Goal: Ask a question: Seek information or help from site administrators or community

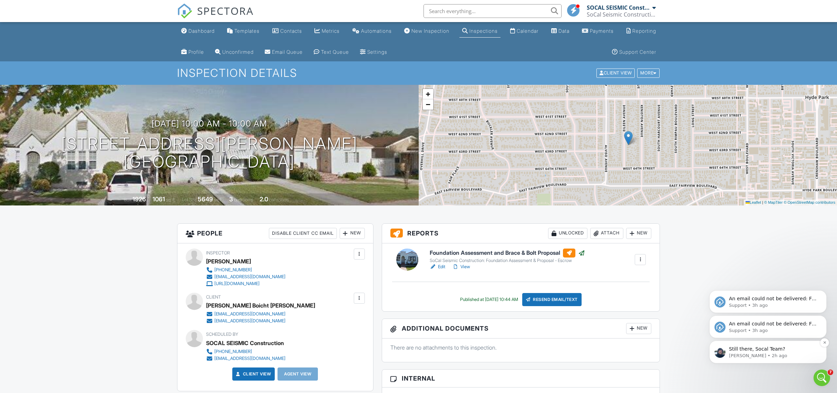
click at [782, 347] on p "Still there, Socal Team?" at bounding box center [773, 349] width 89 height 7
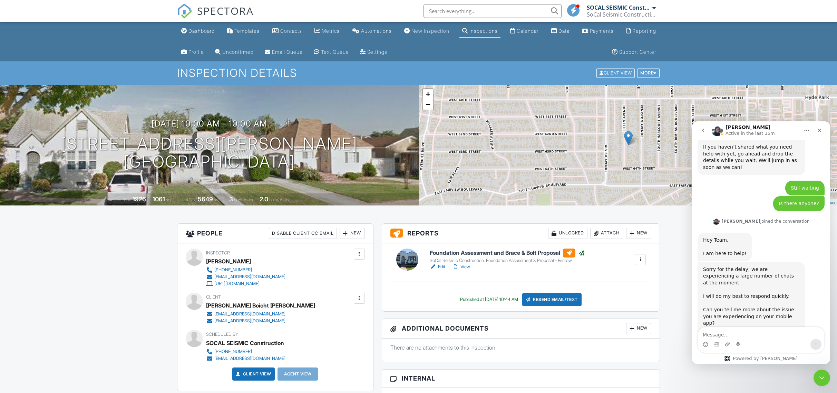
scroll to position [386, 0]
type textarea "hello?"
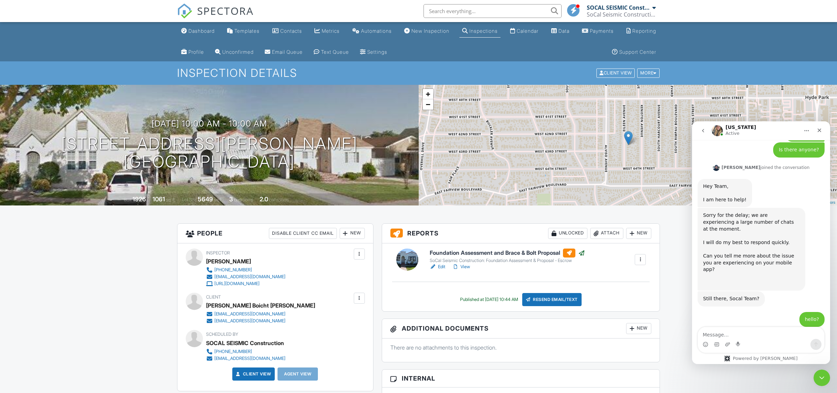
scroll to position [457, 0]
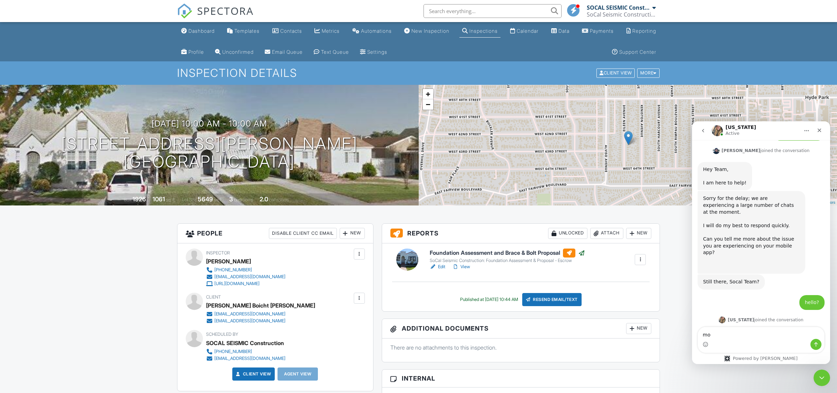
type textarea "m"
type textarea "y"
type textarea "I cant upload a plot plan"
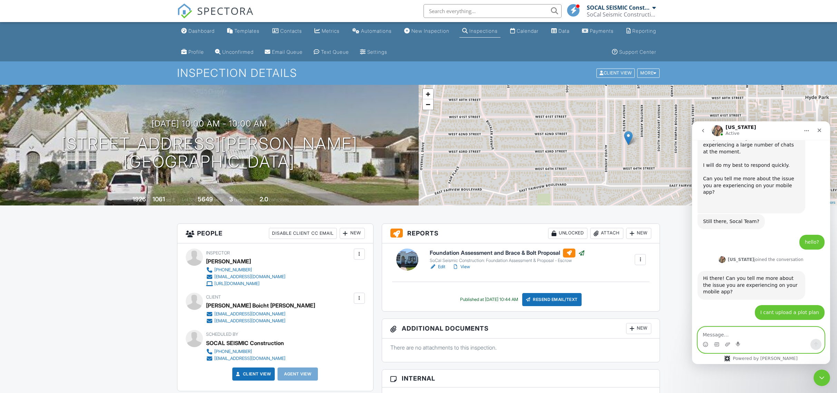
scroll to position [519, 0]
type textarea "can i give you an example"
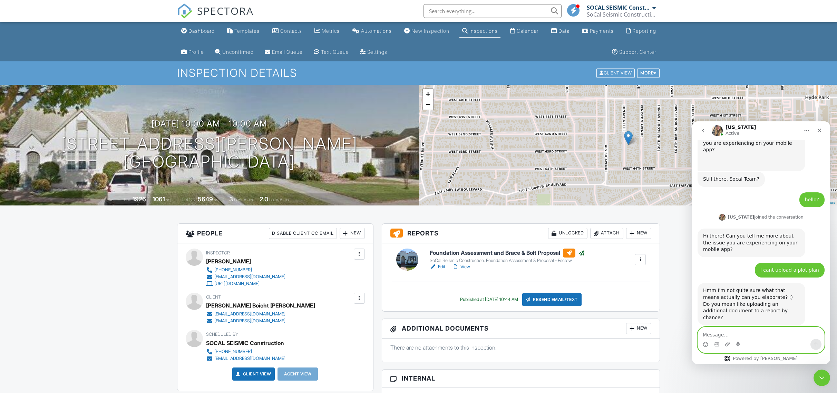
scroll to position [560, 0]
paste textarea "[URL][DOMAIN_NAME][SECURITY_DATA]"
type textarea "[URL][DOMAIN_NAME][SECURITY_DATA]"
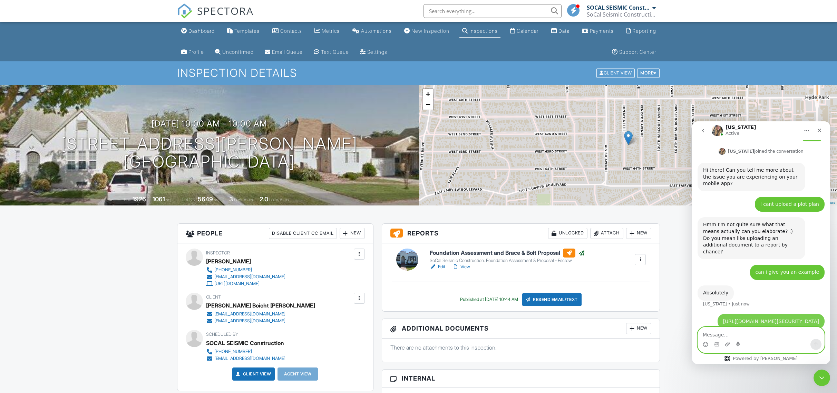
scroll to position [628, 0]
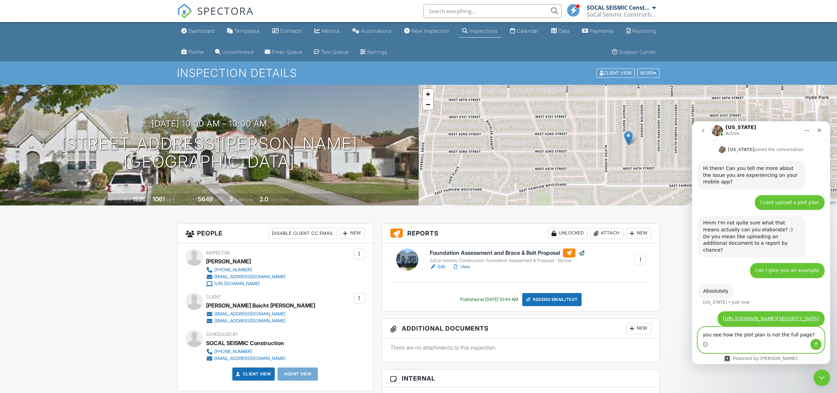
type textarea "you see how the plot plan is not the full page?"
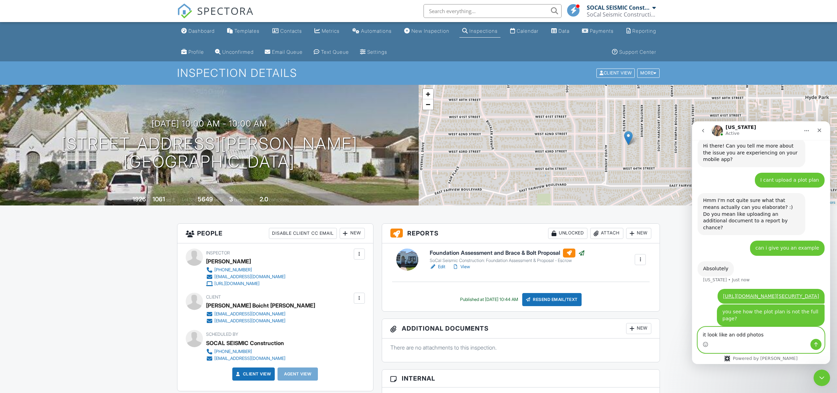
type textarea "it look like an odd photos"
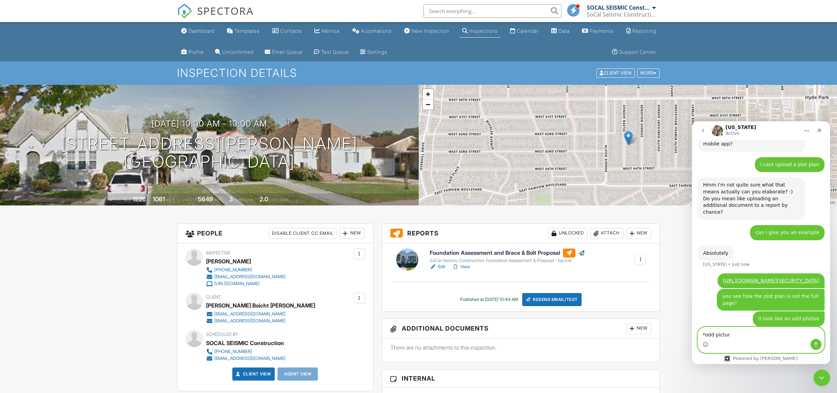
type textarea "*odd picture"
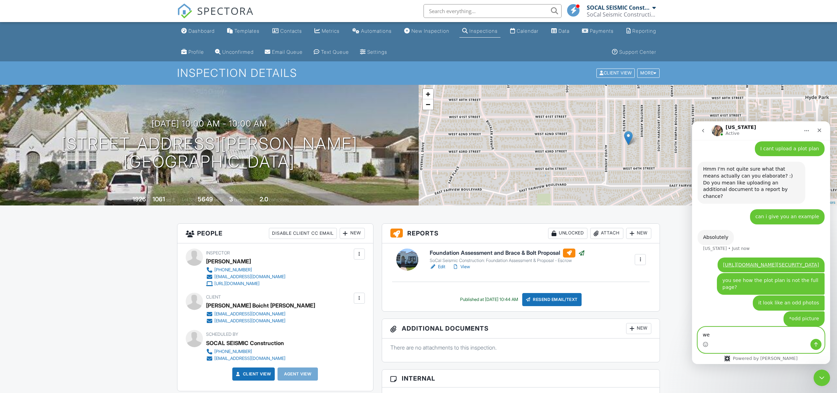
type textarea "w"
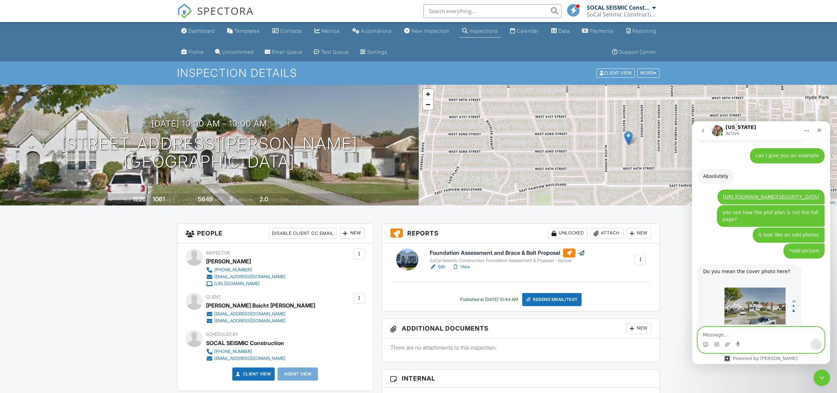
scroll to position [765, 0]
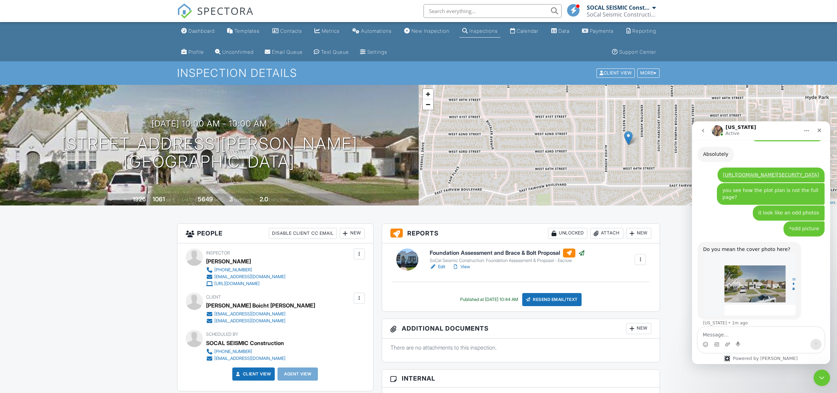
click at [753, 286] on img "Georgia says…" at bounding box center [749, 284] width 92 height 63
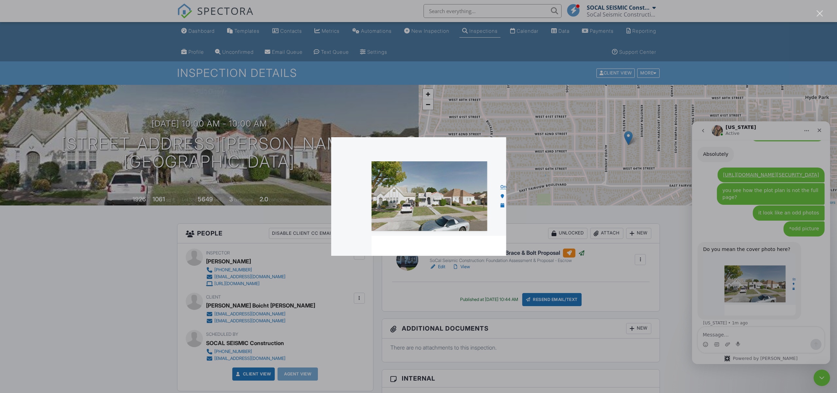
click at [783, 248] on div "Intercom messenger" at bounding box center [418, 196] width 837 height 393
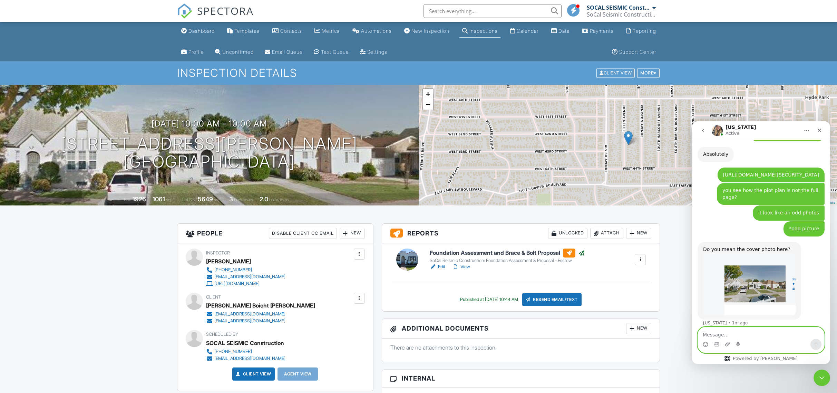
click at [753, 335] on textarea "Message…" at bounding box center [761, 333] width 126 height 12
type textarea "no"
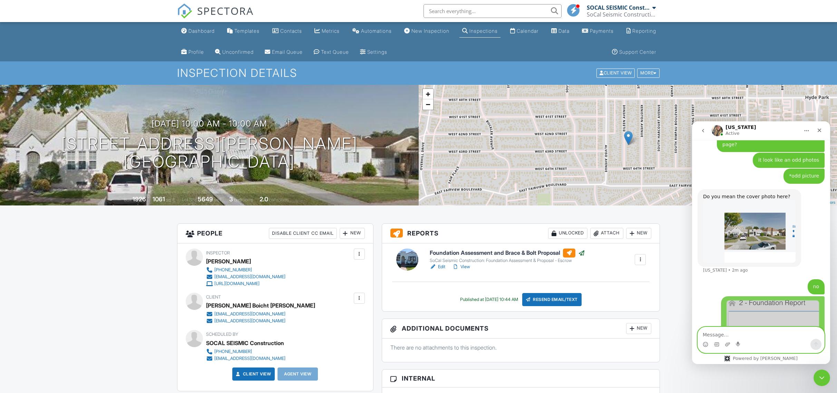
scroll to position [830, 0]
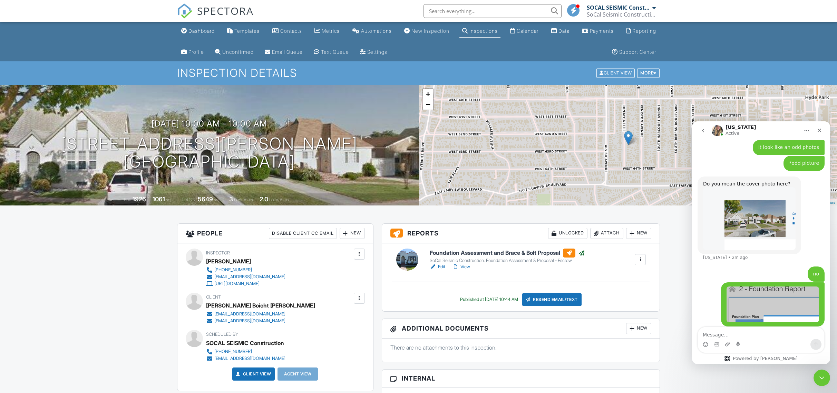
click at [782, 302] on img "SOCAL says…" at bounding box center [772, 305] width 92 height 36
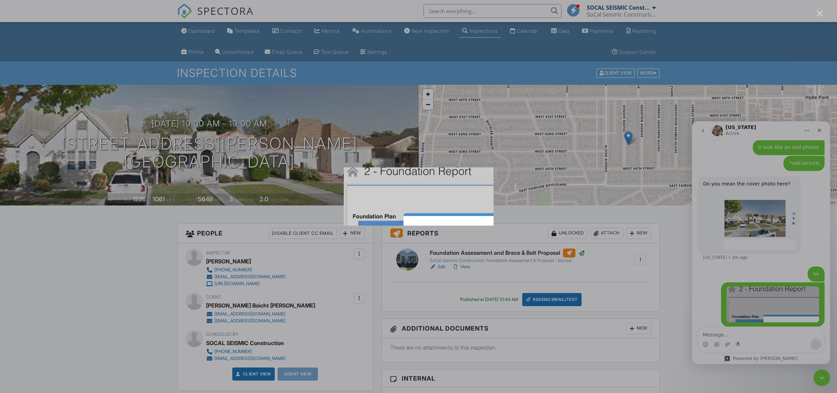
click at [786, 293] on div "Intercom messenger" at bounding box center [418, 196] width 837 height 393
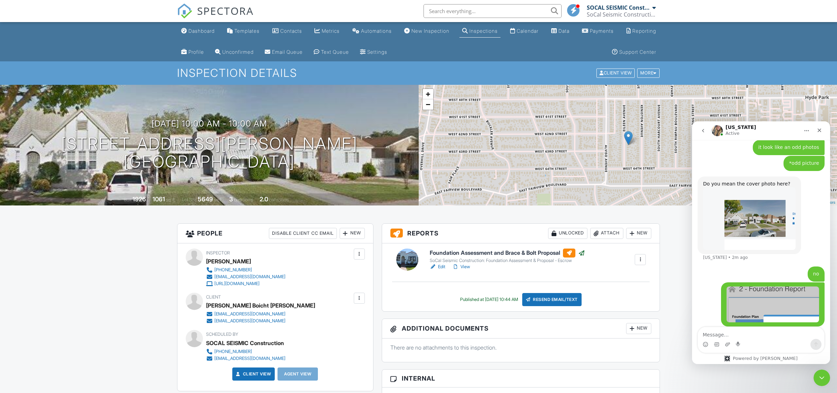
click at [784, 294] on img "SOCAL says…" at bounding box center [772, 305] width 92 height 36
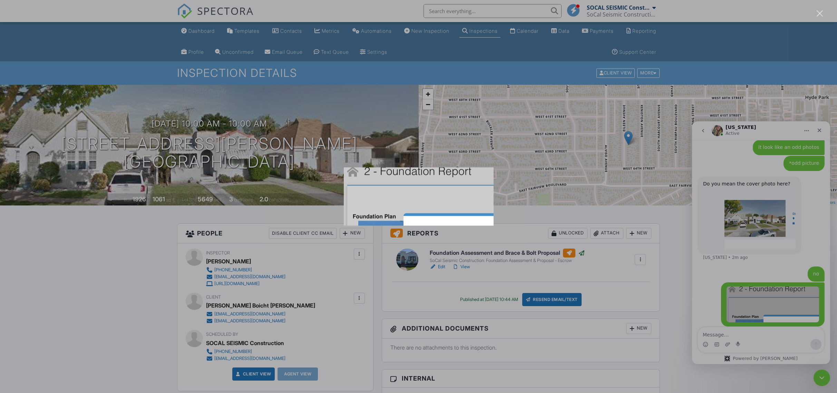
click at [790, 231] on div "Intercom messenger" at bounding box center [418, 196] width 837 height 393
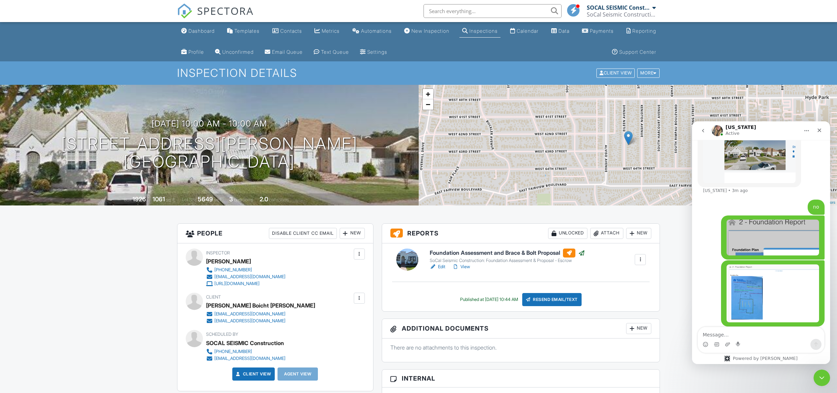
scroll to position [924, 0]
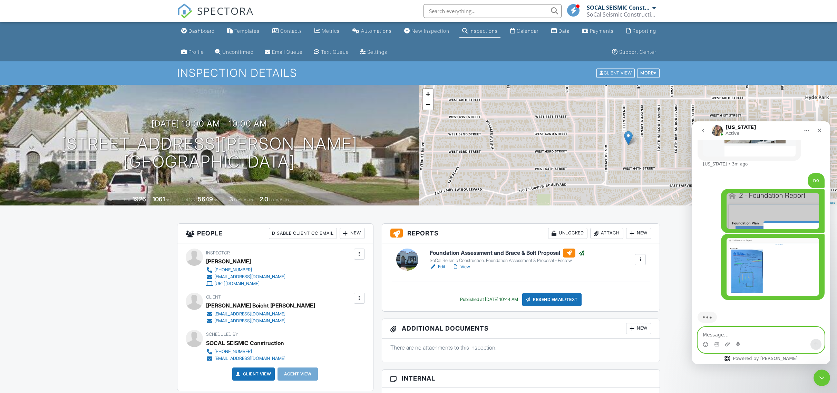
click at [734, 335] on textarea "Message…" at bounding box center [761, 333] width 126 height 12
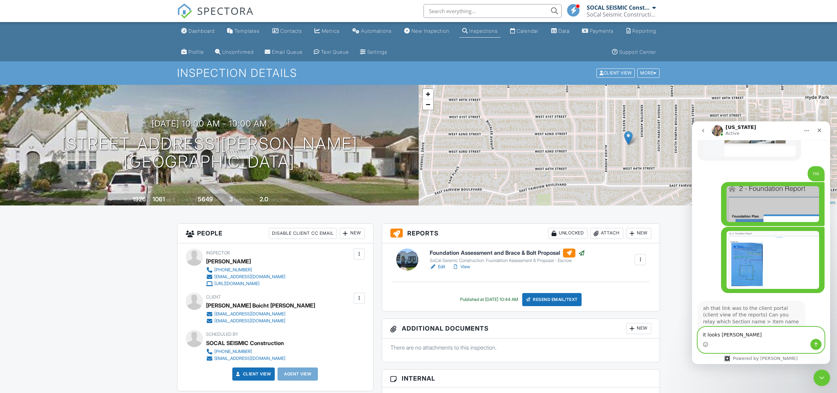
type textarea "it looks weird"
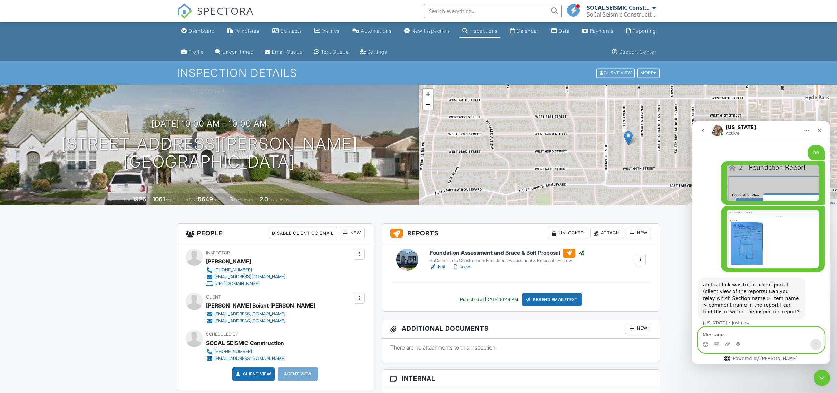
scroll to position [965, 0]
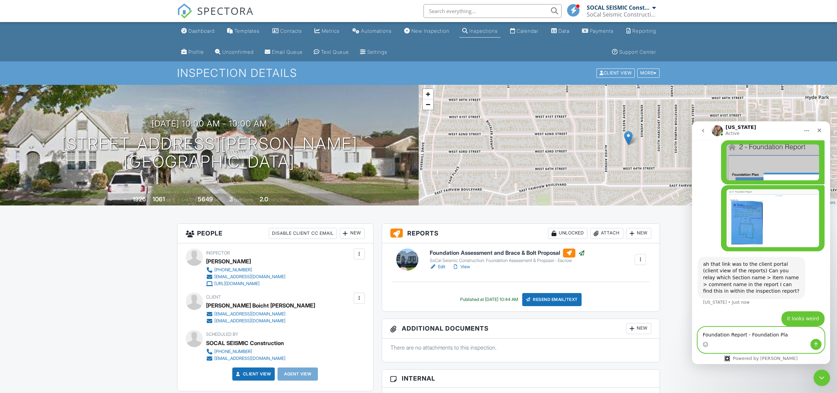
type textarea "Foundation Report - Foundation Plan"
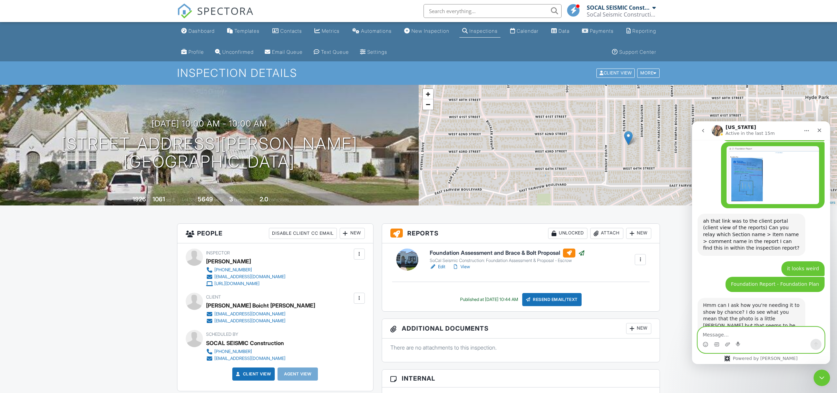
scroll to position [1022, 0]
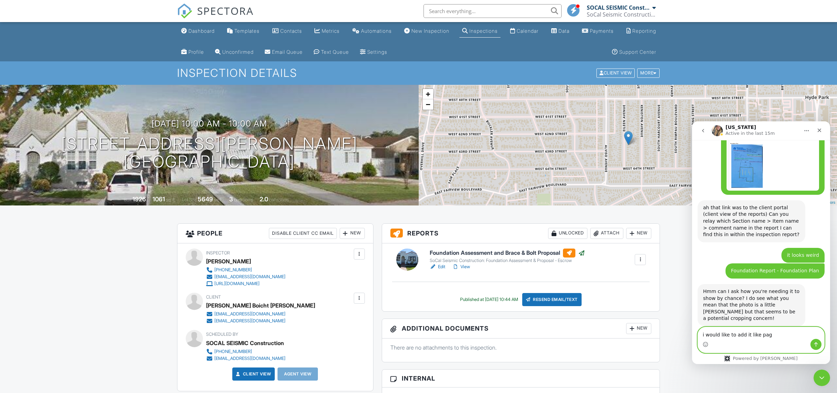
type textarea "i would like to add it like page"
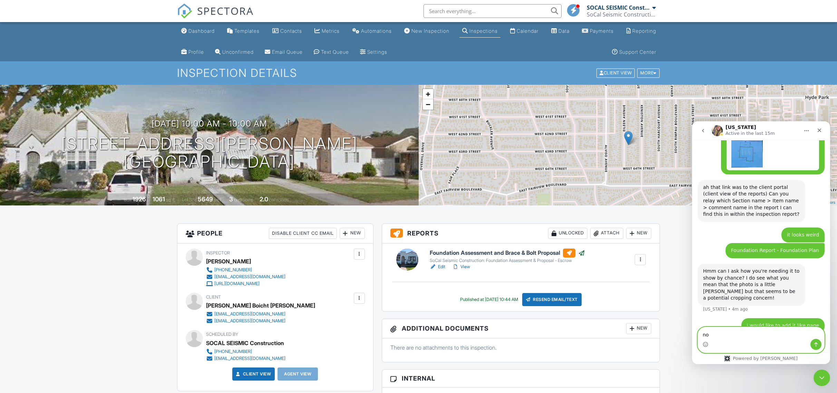
type textarea "n"
type textarea "the full page"
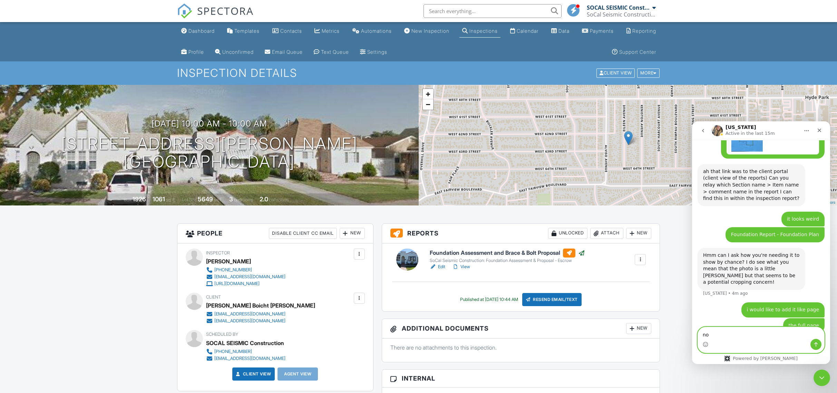
type textarea "n"
